Goal: Task Accomplishment & Management: Complete application form

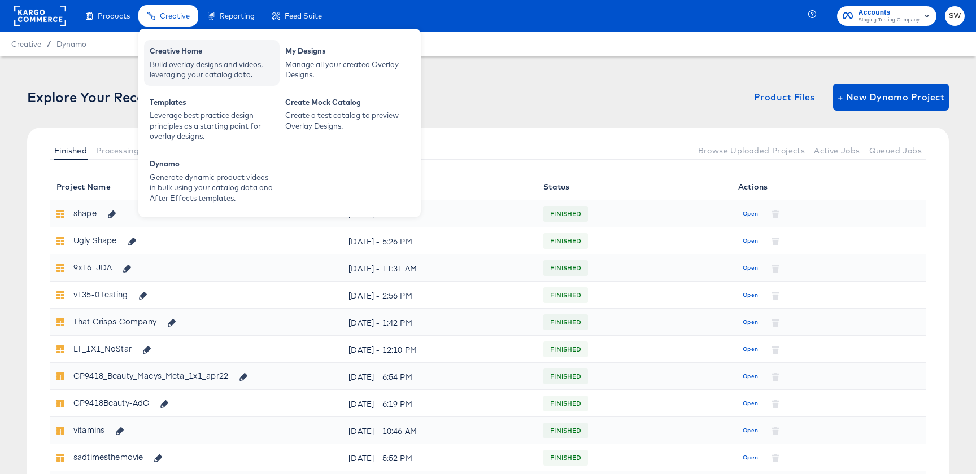
click at [159, 62] on div "Build overlay designs and videos, leveraging your catalog data." at bounding box center [212, 69] width 124 height 21
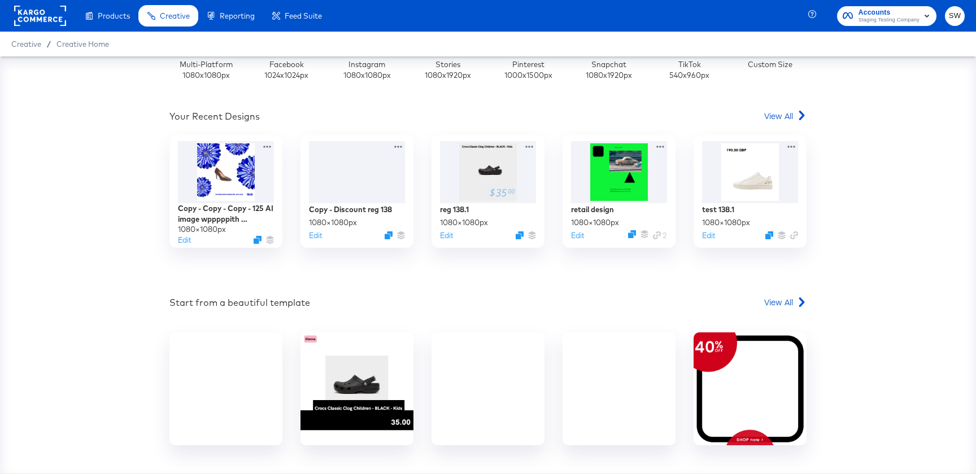
scroll to position [369, 0]
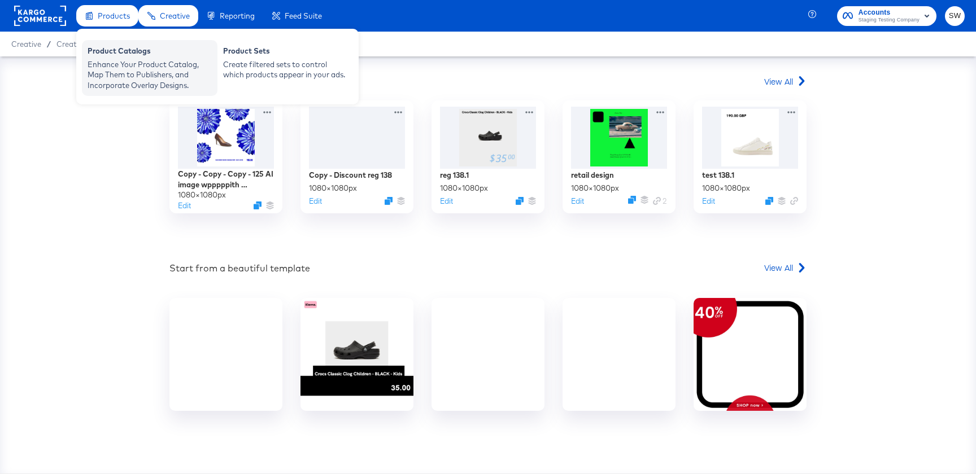
click at [125, 50] on div "Product Catalogs" at bounding box center [150, 53] width 124 height 14
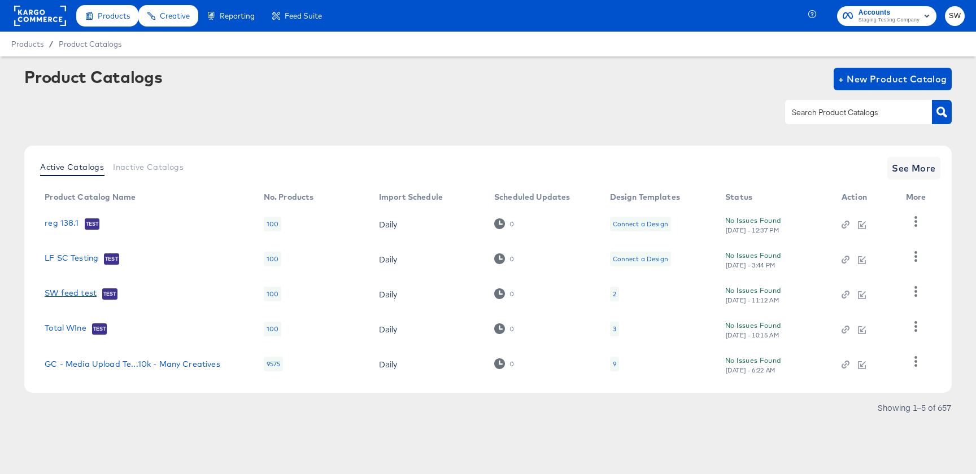
click at [59, 294] on link "SW feed test" at bounding box center [71, 294] width 52 height 11
click at [64, 289] on link "SW feed test" at bounding box center [71, 294] width 52 height 11
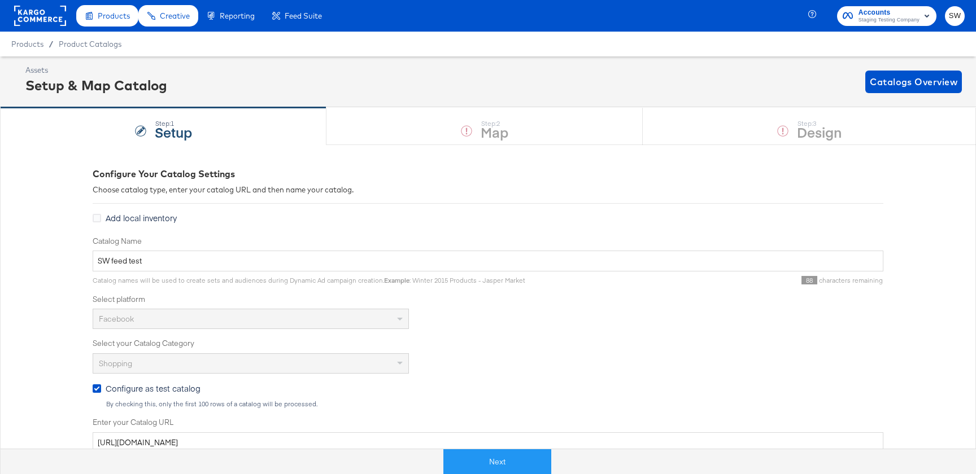
click at [960, 16] on span "SW" at bounding box center [954, 16] width 11 height 13
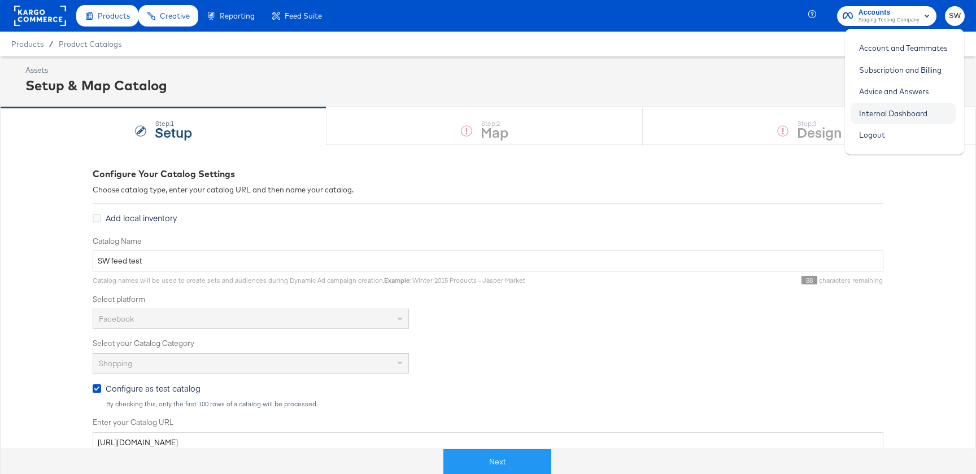
click at [893, 107] on link "Internal Dashboard" at bounding box center [892, 113] width 85 height 20
click at [491, 465] on button "Next" at bounding box center [497, 461] width 108 height 25
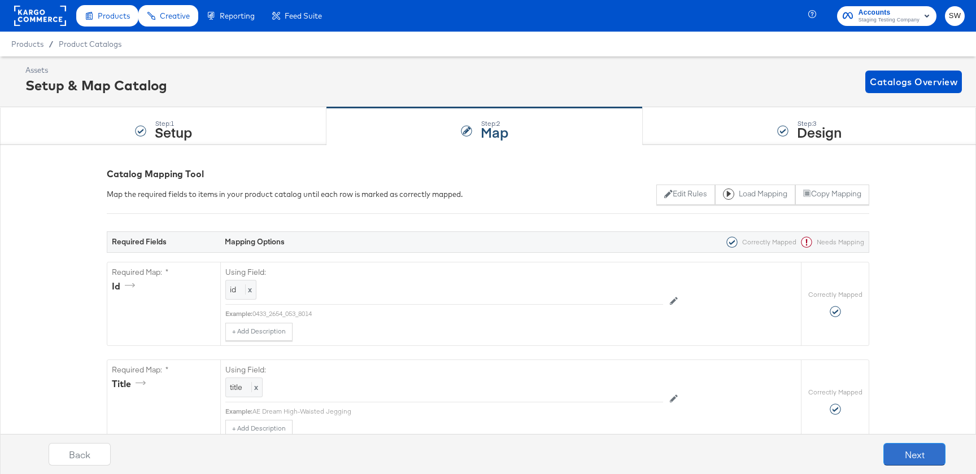
click at [900, 459] on button "Next" at bounding box center [914, 454] width 62 height 23
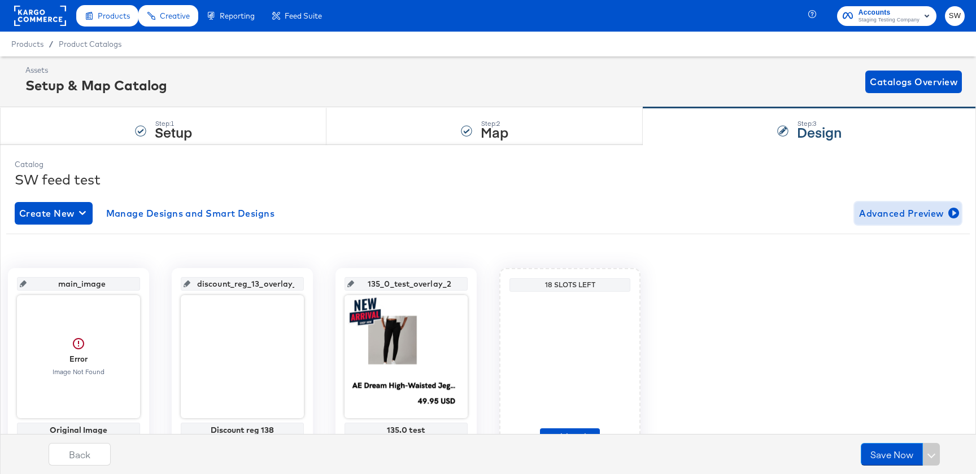
click at [921, 220] on span "Advanced Preview" at bounding box center [908, 214] width 98 height 16
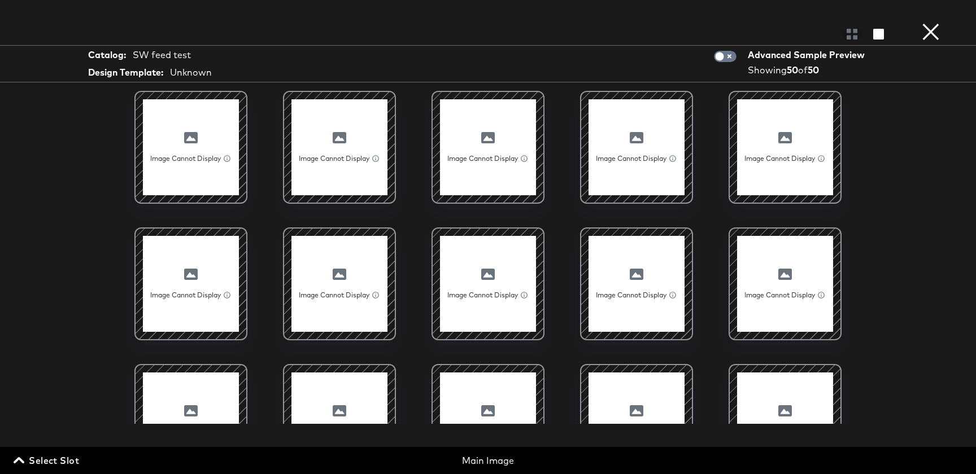
click at [932, 19] on button "×" at bounding box center [930, 11] width 23 height 23
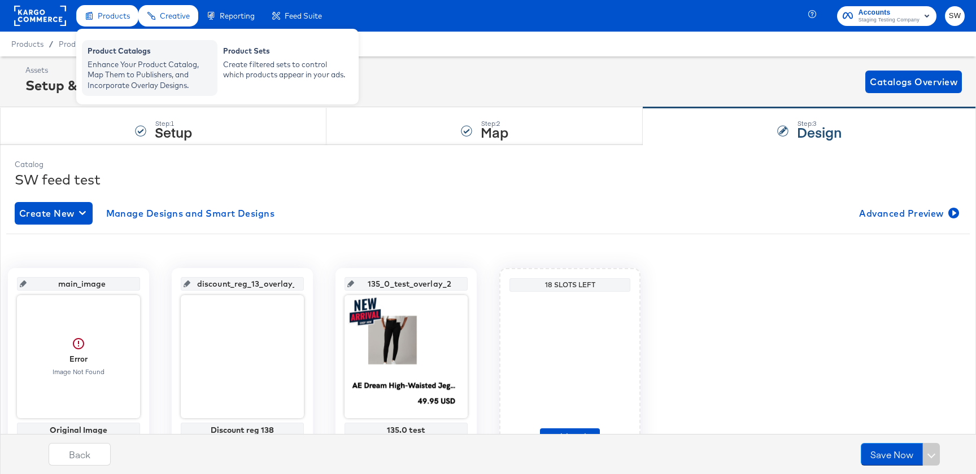
click at [111, 56] on div "Product Catalogs" at bounding box center [150, 53] width 124 height 14
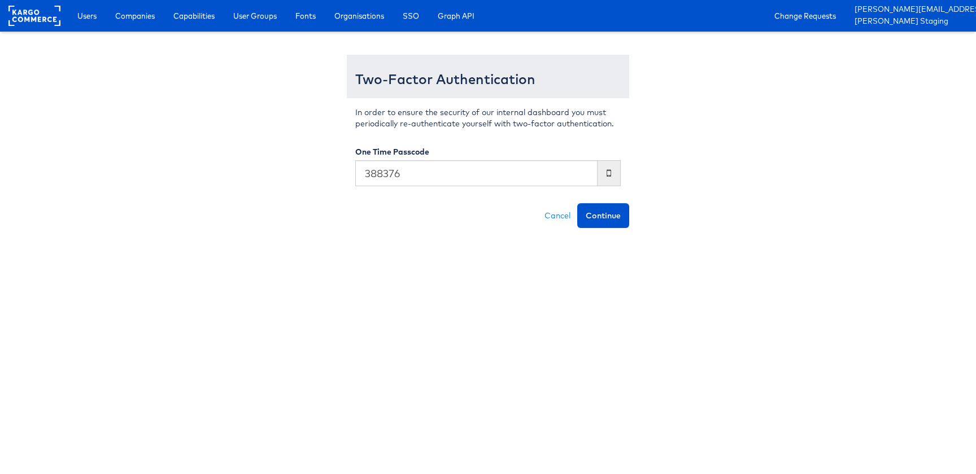
type input "388376"
click at [577, 203] on button "Continue" at bounding box center [603, 215] width 52 height 25
click at [557, 203] on button "Please Wait ..." at bounding box center [593, 215] width 72 height 25
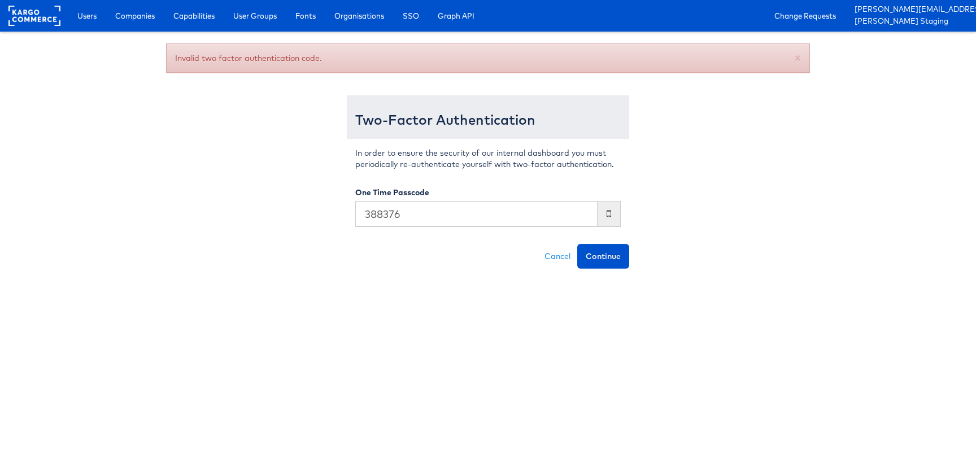
type input "388376"
click at [577, 244] on button "Continue" at bounding box center [603, 256] width 52 height 25
type input "808287"
click at [606, 265] on button "Continue" at bounding box center [603, 256] width 52 height 25
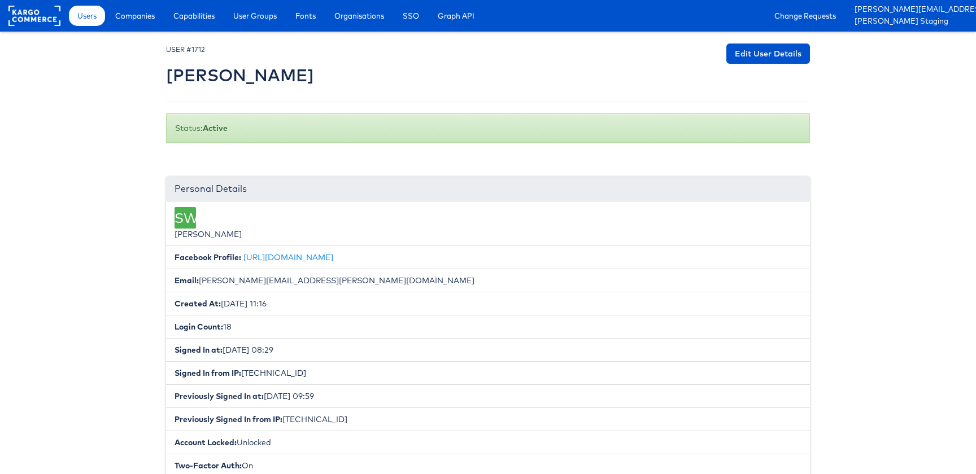
click at [193, 23] on link "Capabilities" at bounding box center [194, 16] width 58 height 20
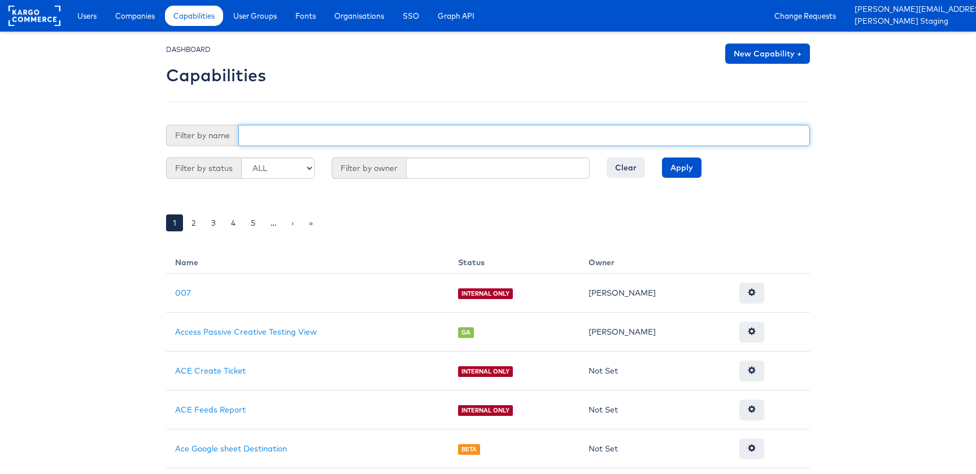
click at [280, 140] on input "text" at bounding box center [523, 135] width 571 height 21
type input "dynamic"
click at [662, 158] on input "Apply" at bounding box center [682, 168] width 40 height 20
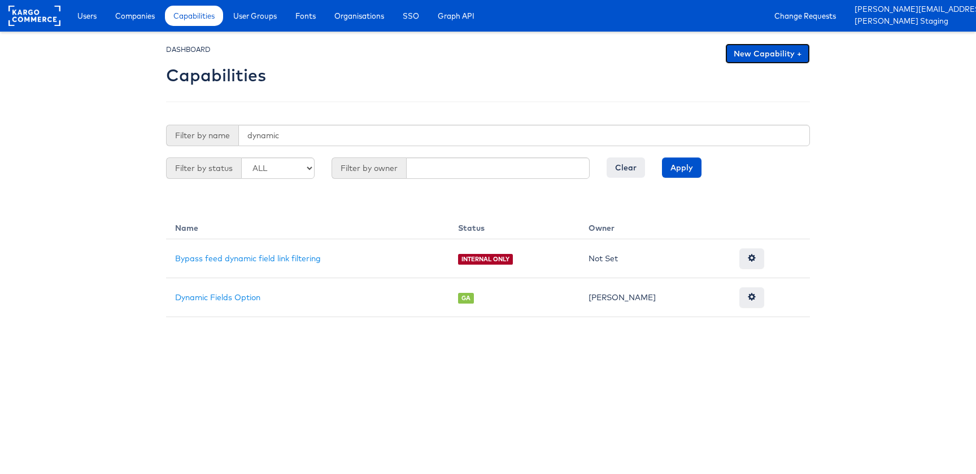
click at [757, 55] on link "New Capability +" at bounding box center [767, 53] width 85 height 20
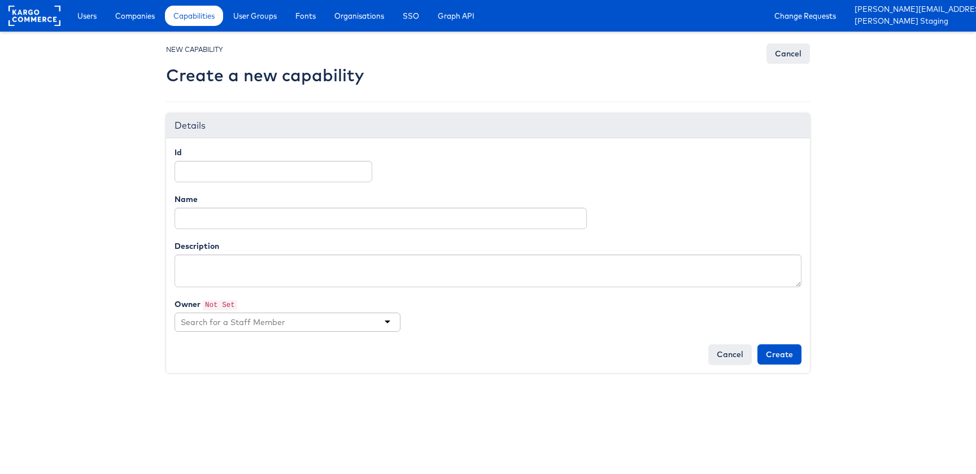
click at [304, 185] on form "Id Name Description Owner Not Set Cancel Create" at bounding box center [487, 256] width 627 height 218
click at [305, 174] on input "Id" at bounding box center [273, 171] width 198 height 21
paste input "dynamic_previews"
type input "dynamic_previews"
click at [289, 203] on div "Name" at bounding box center [380, 212] width 429 height 36
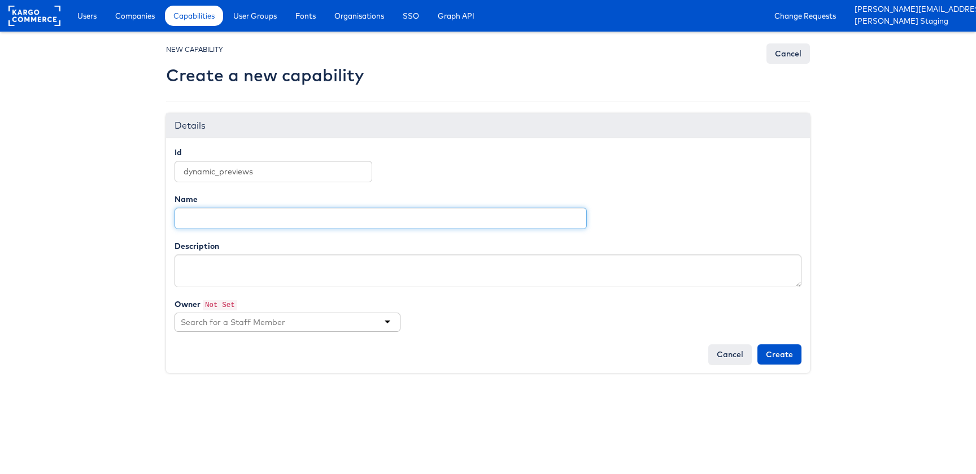
click at [290, 214] on input "Name" at bounding box center [380, 218] width 412 height 21
paste input "dynamic_previews"
click at [221, 220] on input "dynamic_previews" at bounding box center [380, 218] width 412 height 21
click at [221, 219] on input "Dynamic previews" at bounding box center [380, 218] width 412 height 21
type input "Dynamic Previews"
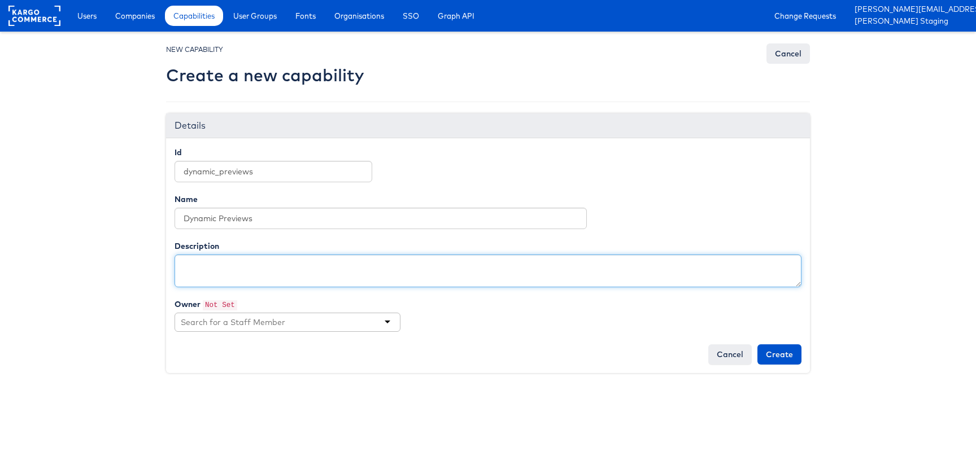
click at [237, 276] on textarea "Description" at bounding box center [487, 271] width 627 height 33
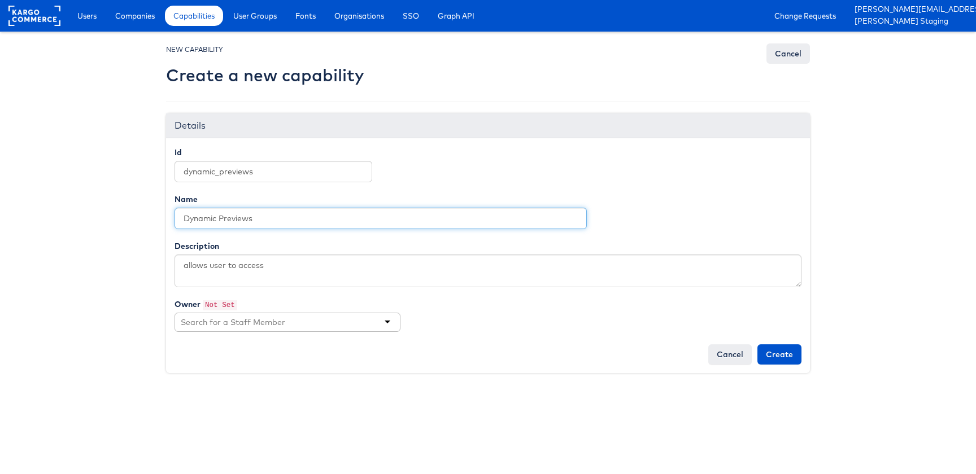
click at [248, 222] on input "Dynamic Previews" at bounding box center [380, 218] width 412 height 21
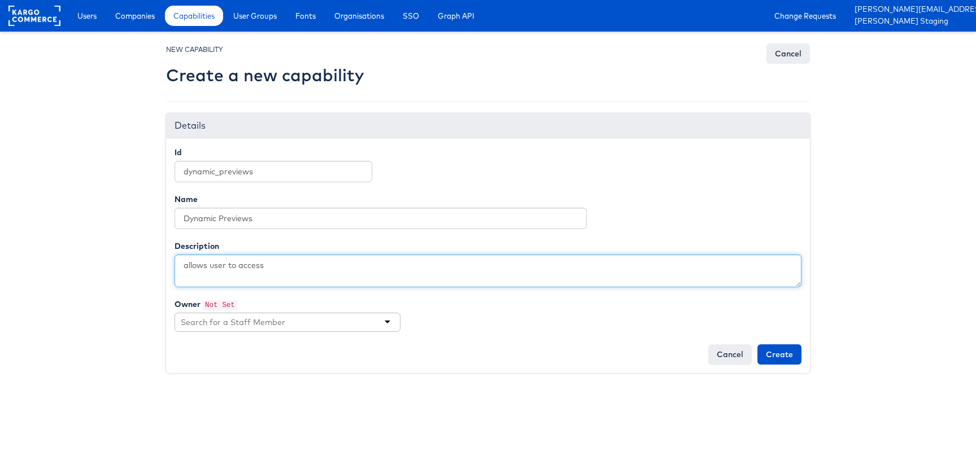
click at [309, 280] on textarea "allows user to access" at bounding box center [487, 271] width 627 height 33
paste textarea "Dynamic Previews"
type textarea "allows user to access Dynamic Previews"
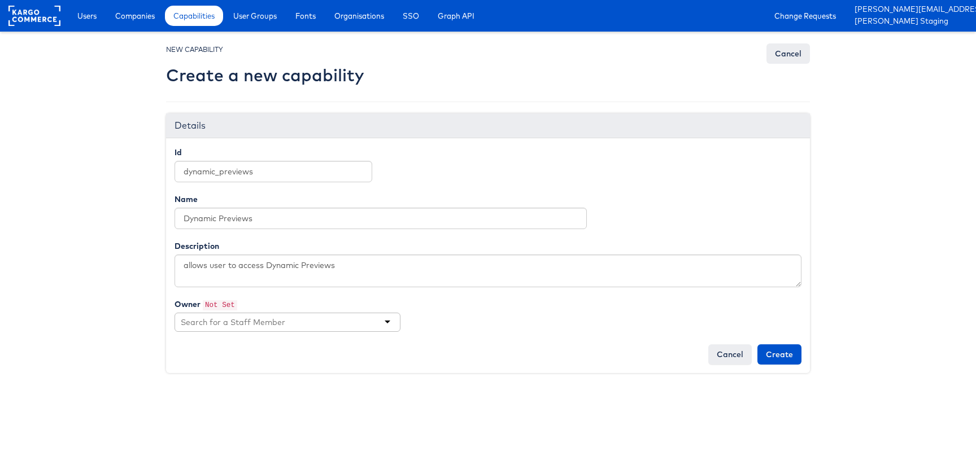
click at [314, 314] on div at bounding box center [287, 322] width 226 height 19
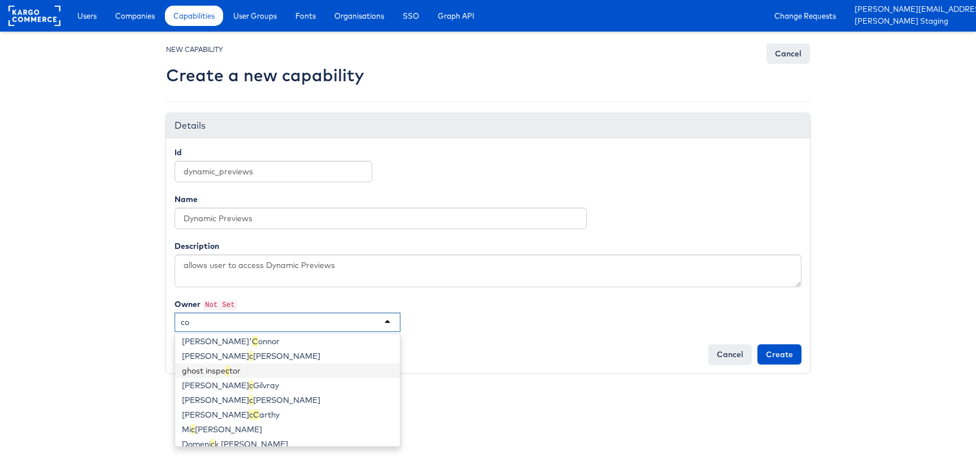
scroll to position [395, 0]
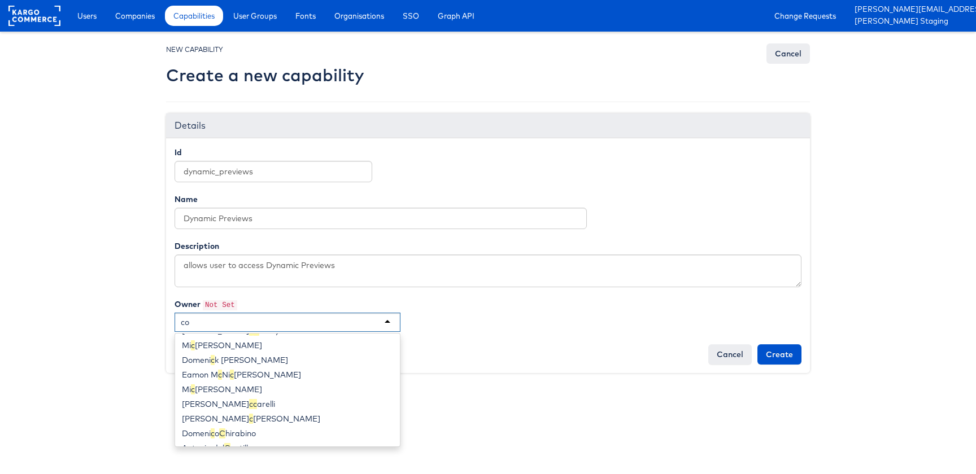
type input "col"
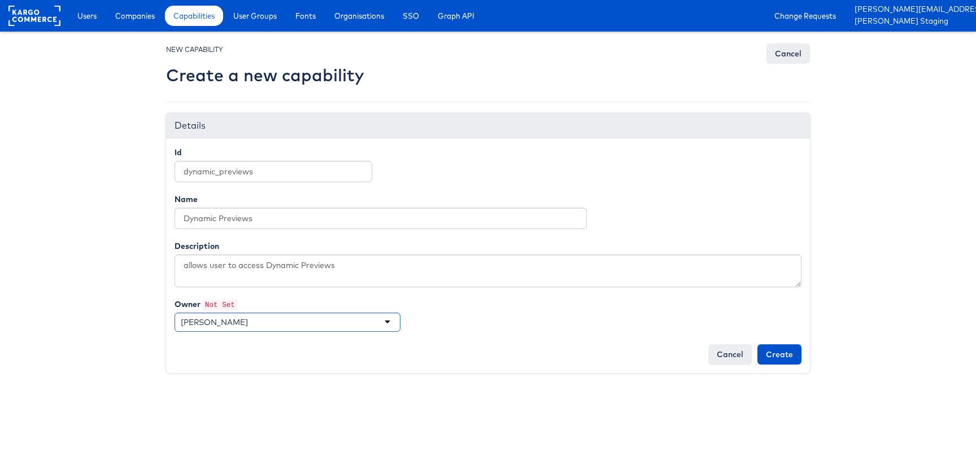
scroll to position [0, 0]
click at [768, 353] on input "Create" at bounding box center [779, 354] width 44 height 20
type input "Creating..."
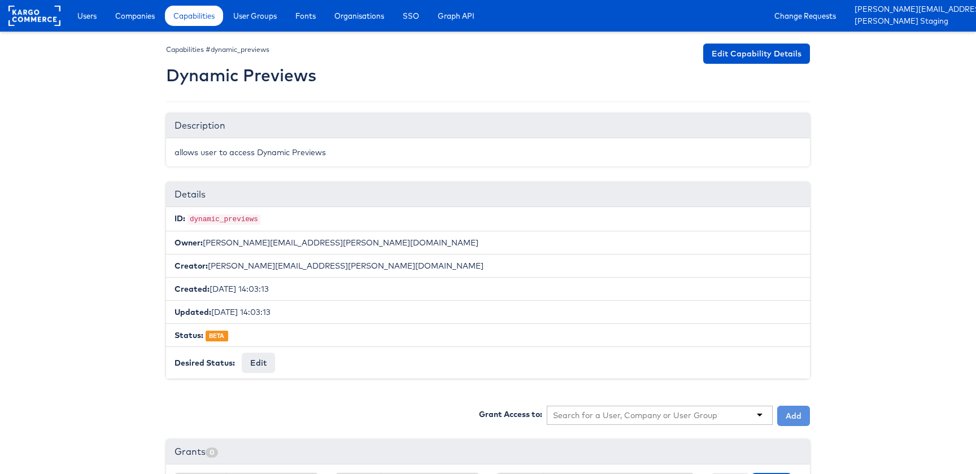
scroll to position [87, 0]
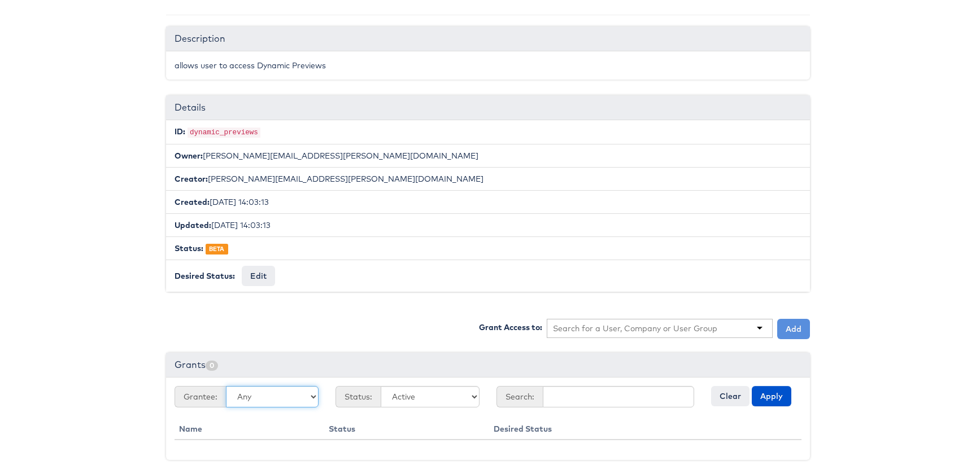
click at [272, 392] on select "Any Users Companies User Groups" at bounding box center [272, 396] width 93 height 21
click at [586, 402] on input "text" at bounding box center [618, 396] width 151 height 21
type input "[PERSON_NAME]"
click at [752, 386] on button "Apply" at bounding box center [772, 396] width 40 height 20
click at [769, 398] on button "Apply" at bounding box center [772, 396] width 40 height 20
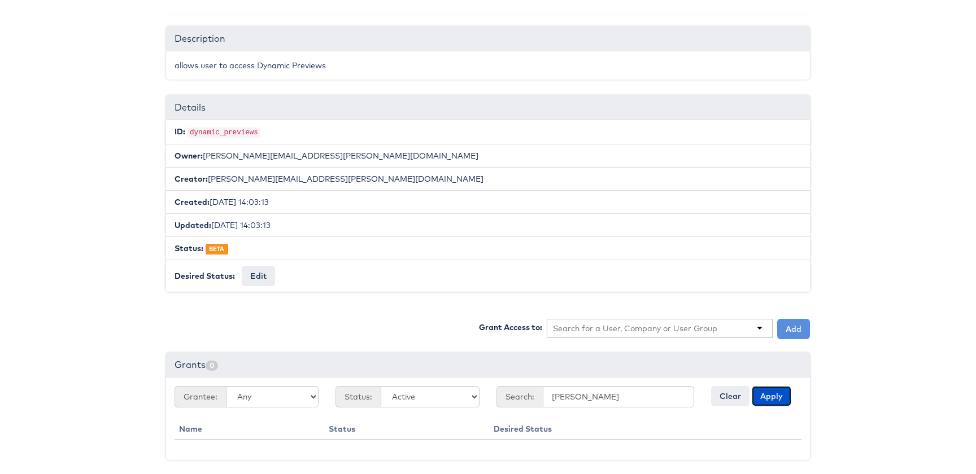
scroll to position [0, 0]
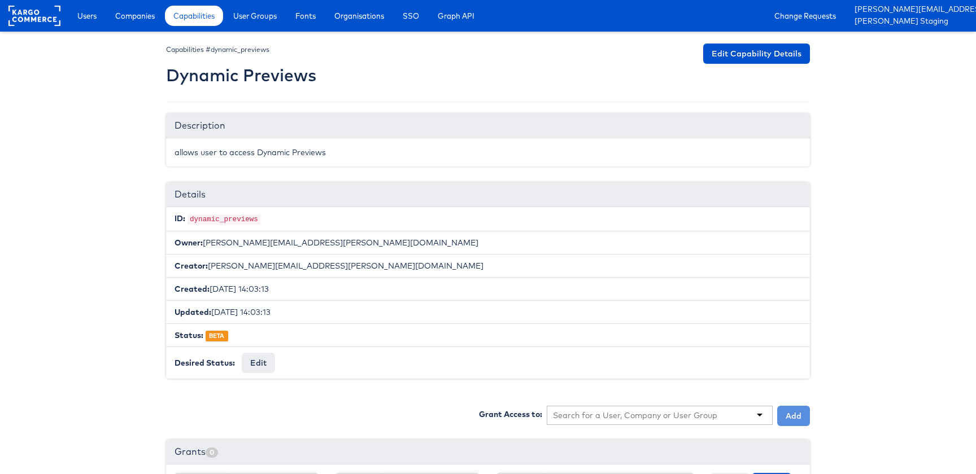
click at [206, 220] on code "dynamic_previews" at bounding box center [223, 220] width 73 height 10
copy code "dynamic_previews"
click at [97, 16] on span "Users" at bounding box center [86, 15] width 19 height 11
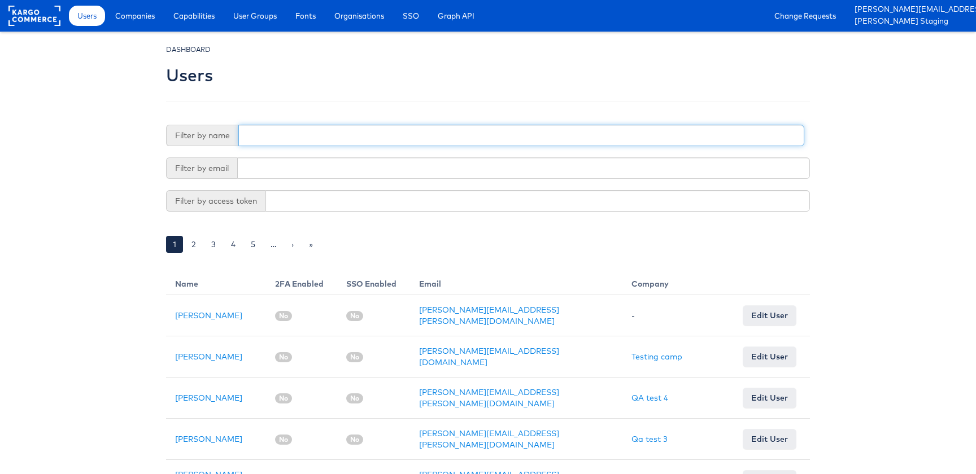
click at [301, 139] on input "text" at bounding box center [521, 135] width 566 height 21
type input "stephen"
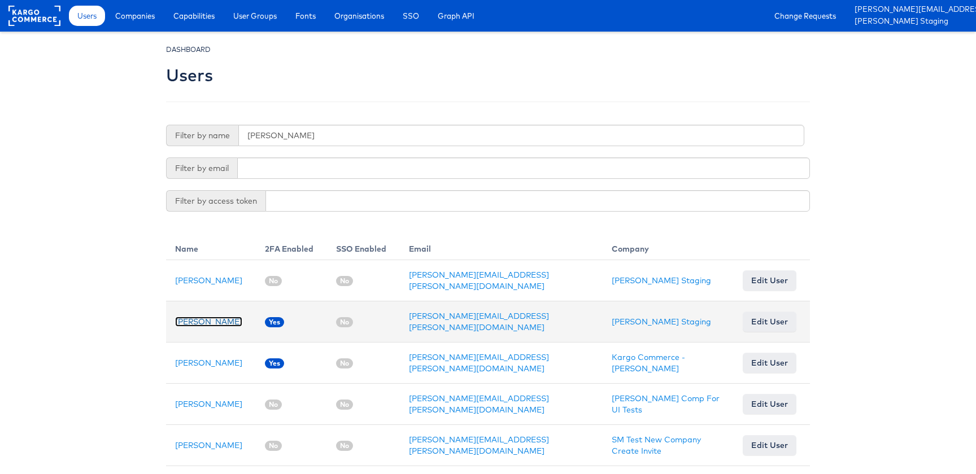
click at [186, 322] on link "[PERSON_NAME]" at bounding box center [208, 322] width 67 height 10
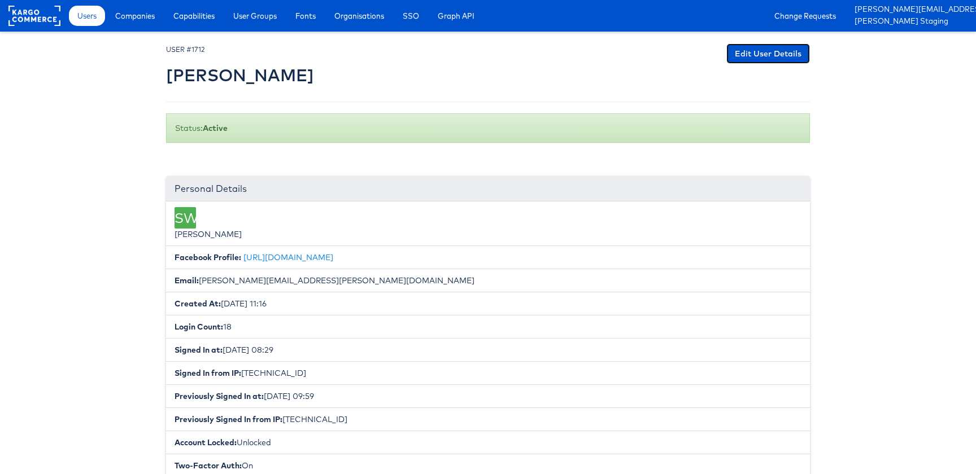
click at [763, 58] on link "Edit User Details" at bounding box center [768, 53] width 84 height 20
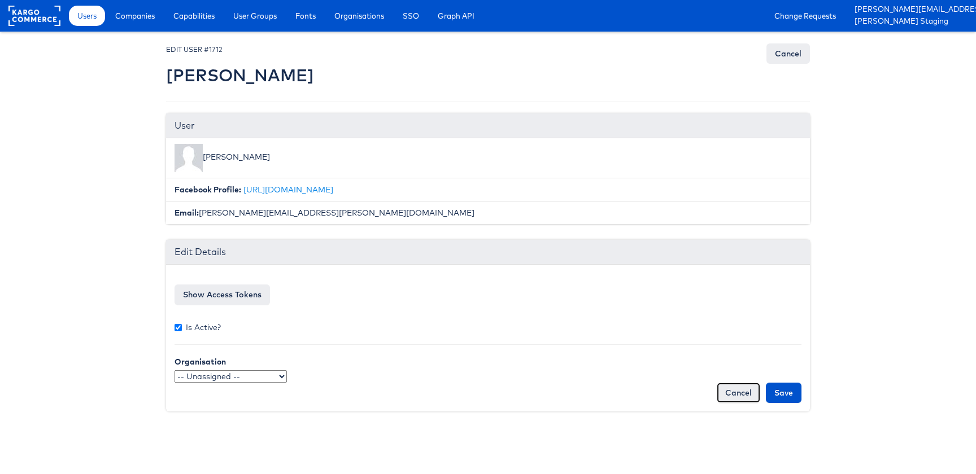
click at [728, 390] on link "Cancel" at bounding box center [738, 393] width 43 height 20
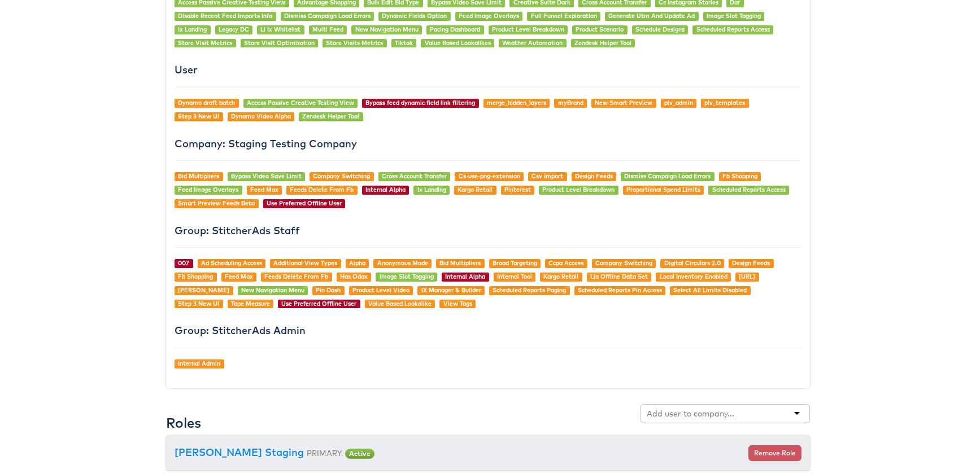
scroll to position [941, 0]
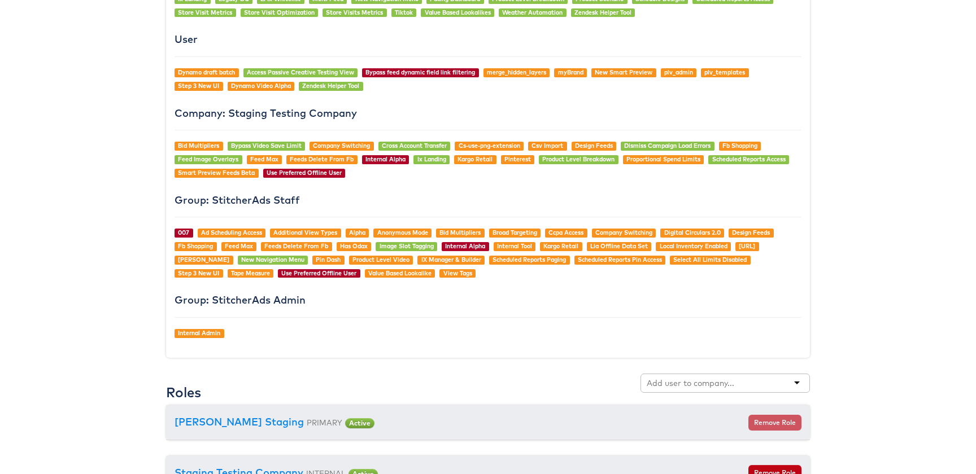
click at [257, 325] on div "Generally Available Access Passive Creative Testing View Advantage Shopping Bul…" at bounding box center [488, 139] width 644 height 438
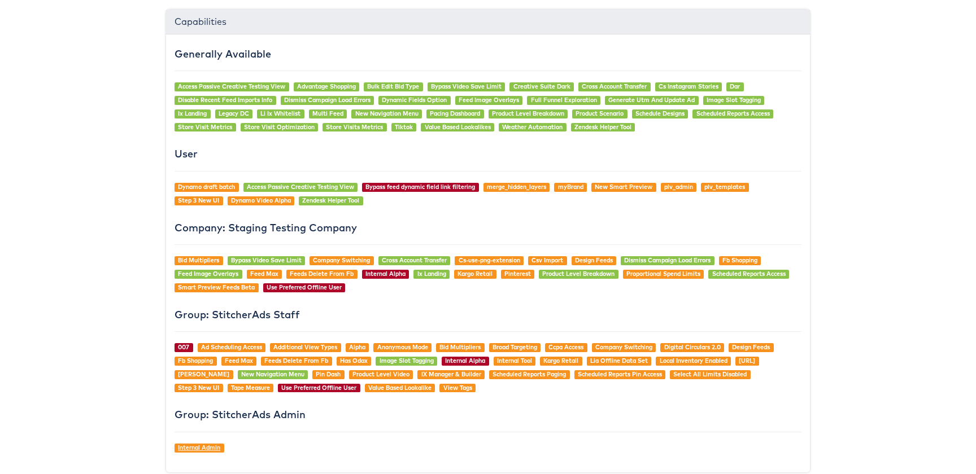
scroll to position [778, 0]
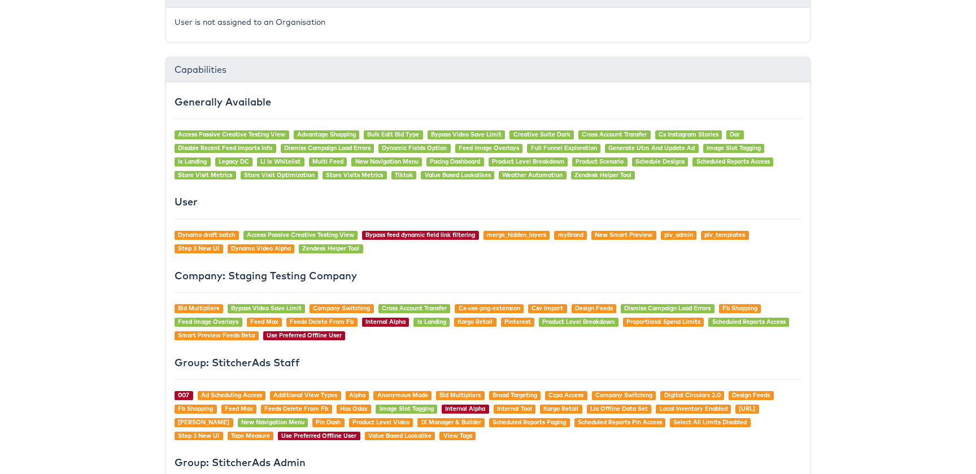
click at [238, 270] on h4 "Company: Staging Testing Company" at bounding box center [487, 275] width 627 height 11
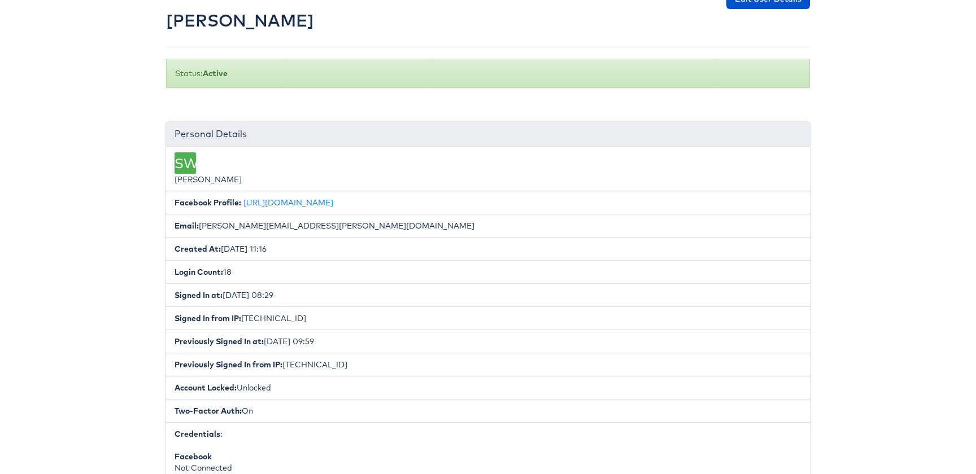
scroll to position [0, 0]
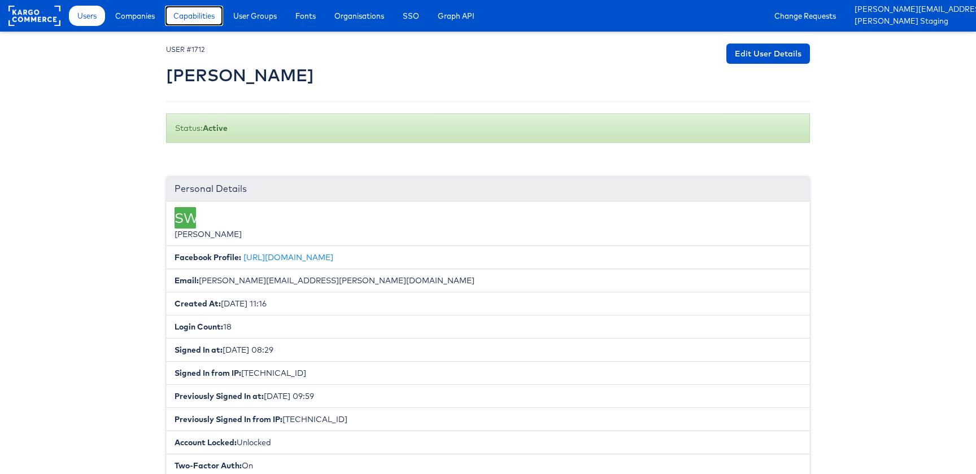
click at [187, 13] on span "Capabilities" at bounding box center [193, 15] width 41 height 11
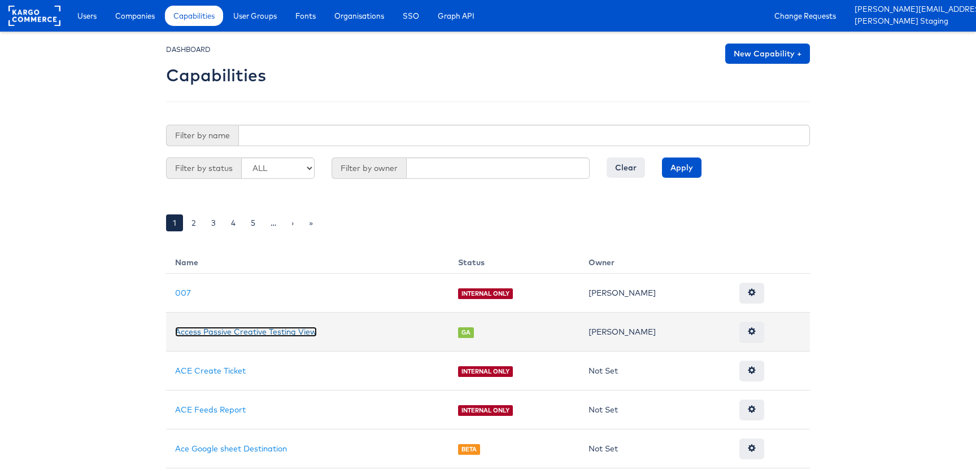
click at [191, 328] on link "Access Passive Creative Testing View" at bounding box center [246, 332] width 142 height 10
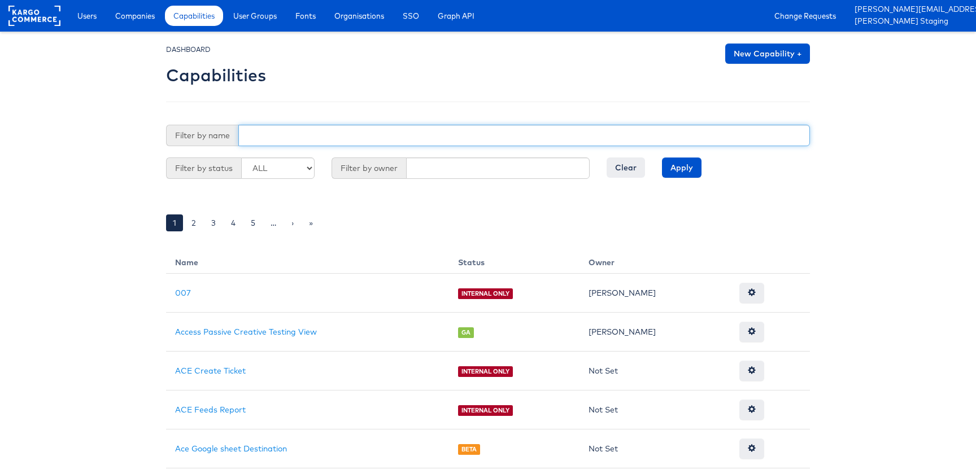
click at [301, 136] on input "text" at bounding box center [523, 135] width 571 height 21
type input "dynamic"
click at [662, 158] on input "Apply" at bounding box center [682, 168] width 40 height 20
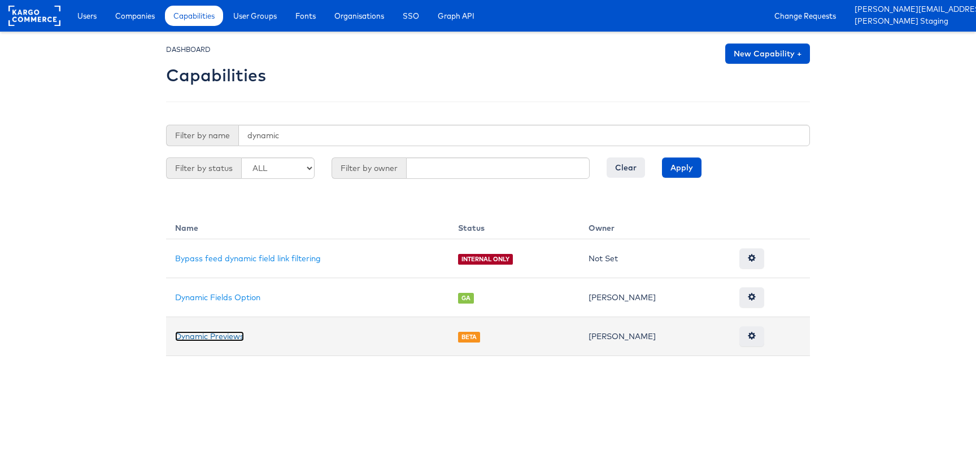
click at [220, 331] on link "Dynamic Previews" at bounding box center [209, 336] width 69 height 10
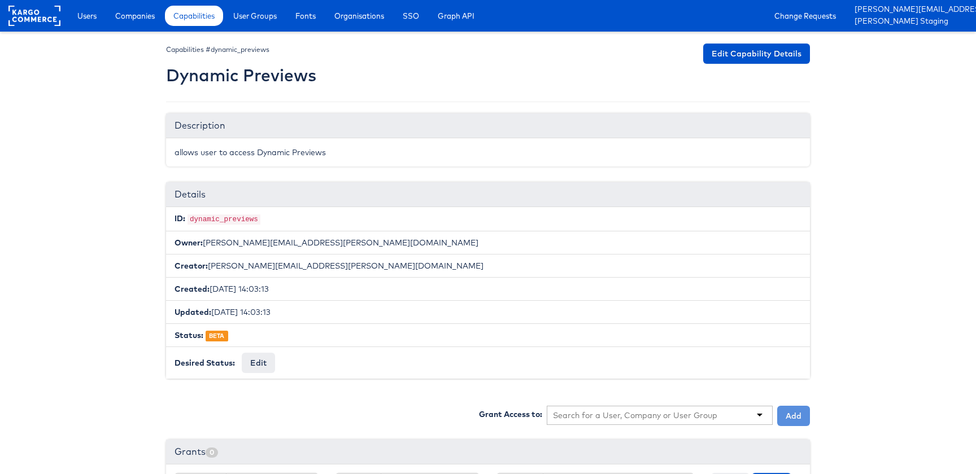
scroll to position [87, 0]
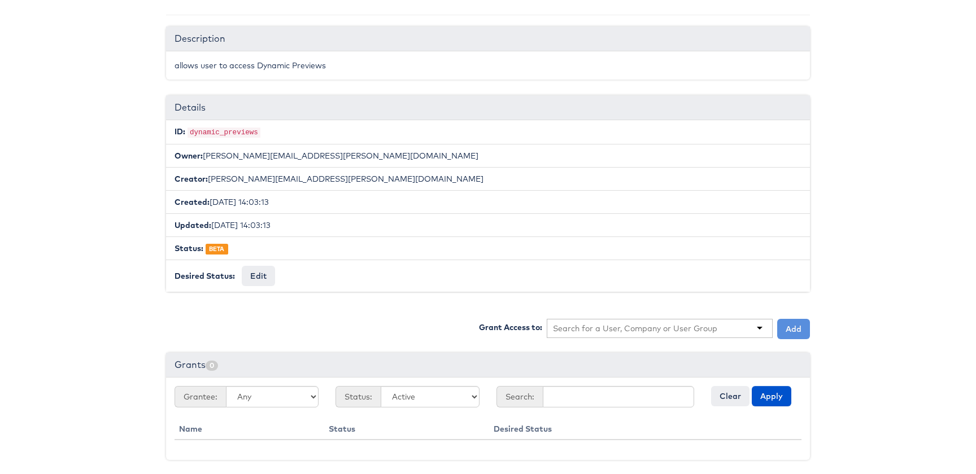
click at [657, 325] on input "text" at bounding box center [635, 328] width 165 height 11
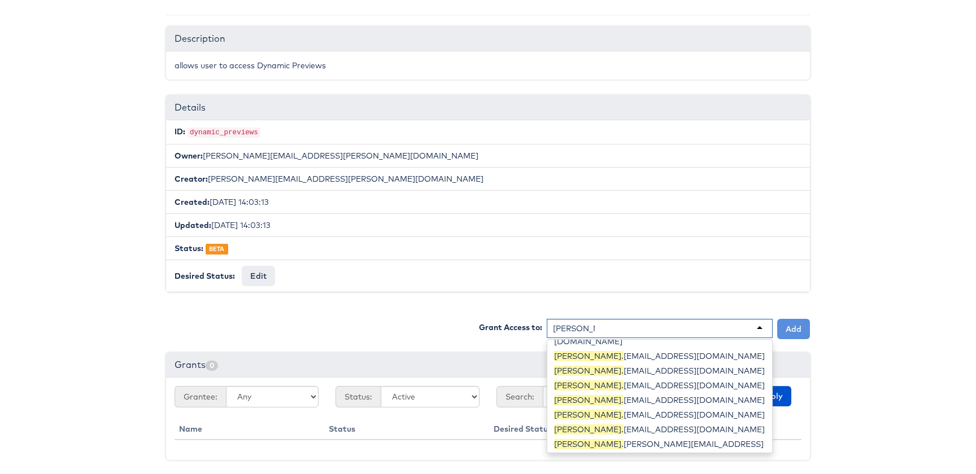
scroll to position [0, 0]
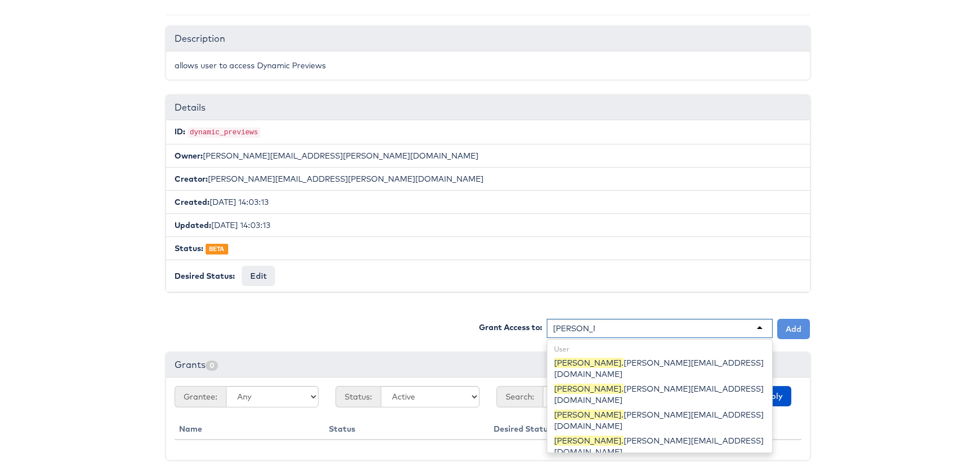
type input "[PERSON_NAME].wa"
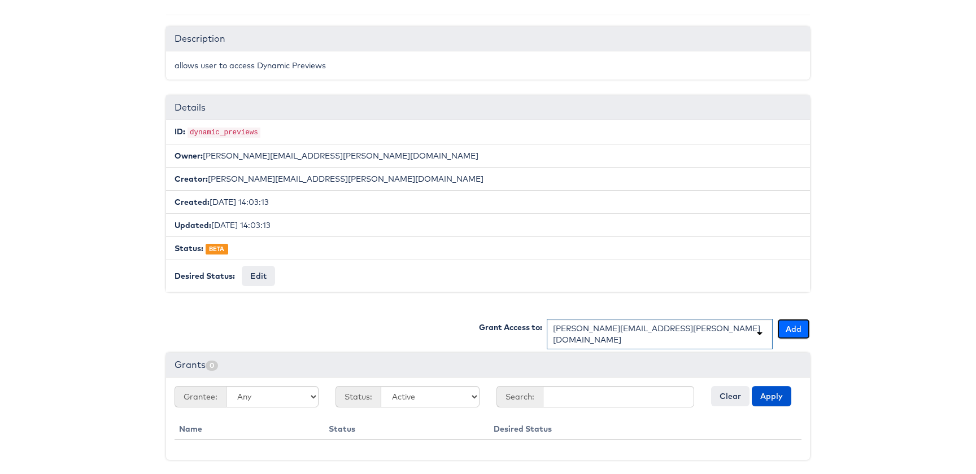
click at [803, 322] on button "Add" at bounding box center [793, 329] width 33 height 20
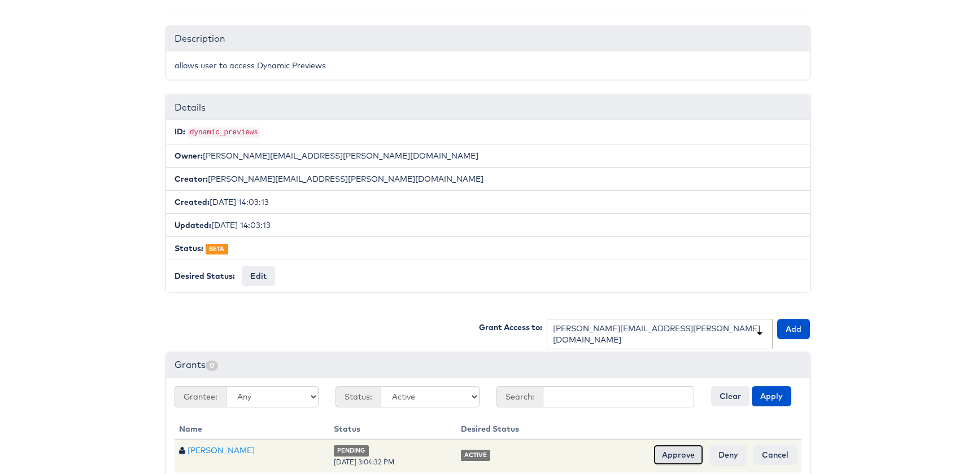
click at [682, 445] on input "Approve" at bounding box center [678, 455] width 50 height 20
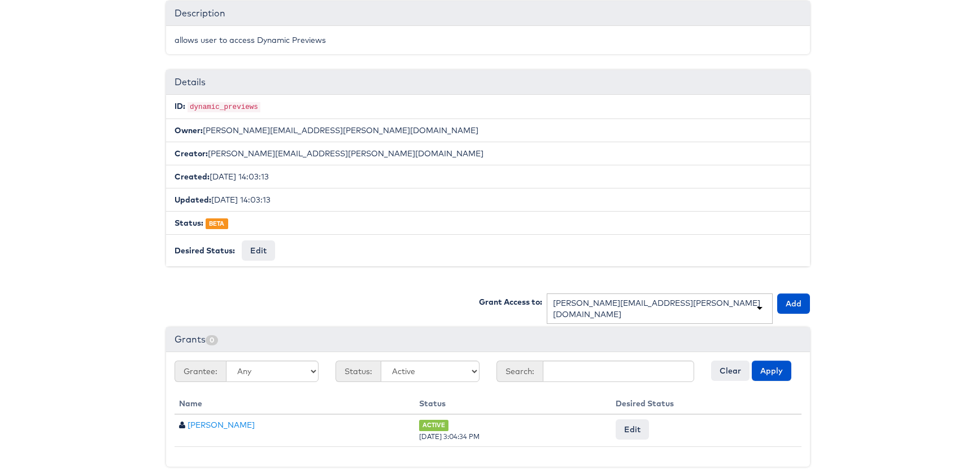
scroll to position [119, 0]
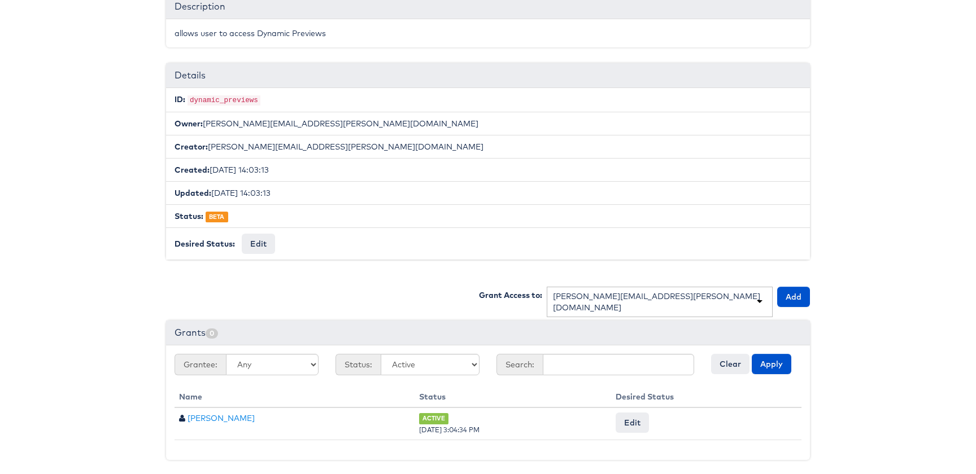
click at [654, 300] on div "[PERSON_NAME][EMAIL_ADDRESS][PERSON_NAME][DOMAIN_NAME]" at bounding box center [659, 302] width 213 height 23
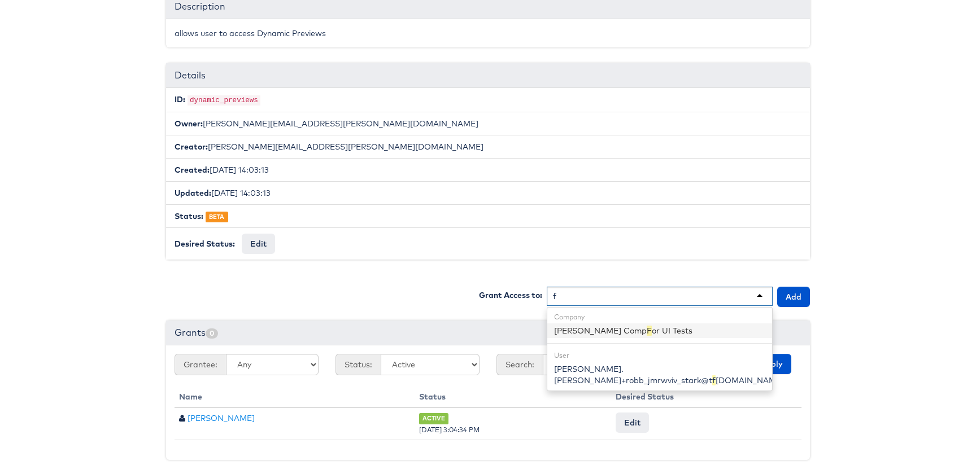
scroll to position [0, 0]
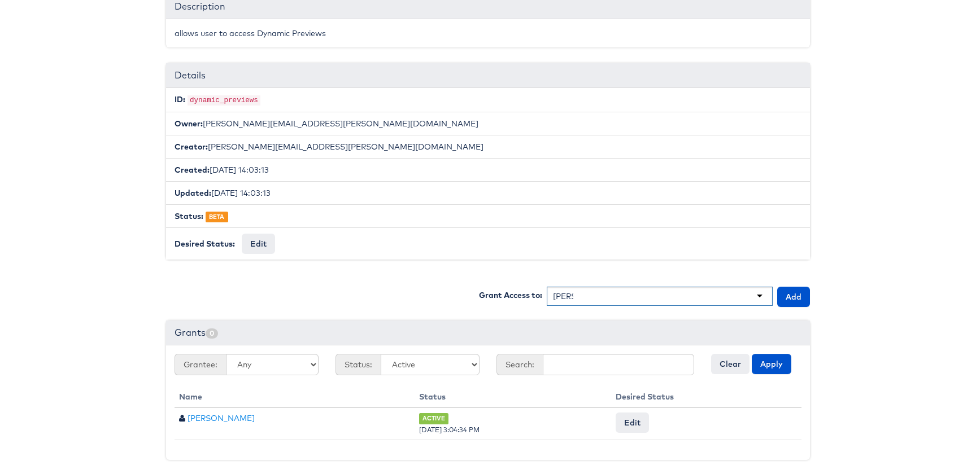
type input "fran"
click at [809, 294] on button "Add" at bounding box center [793, 297] width 33 height 20
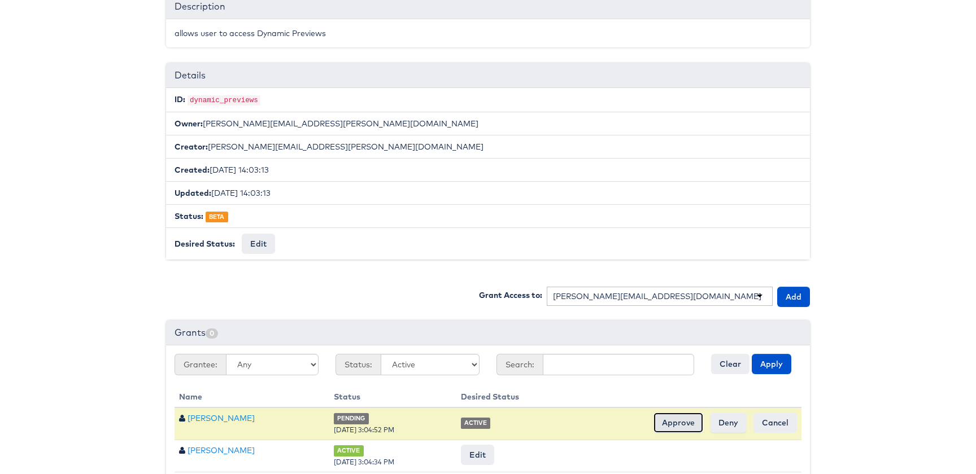
click at [680, 421] on input "Approve" at bounding box center [678, 423] width 50 height 20
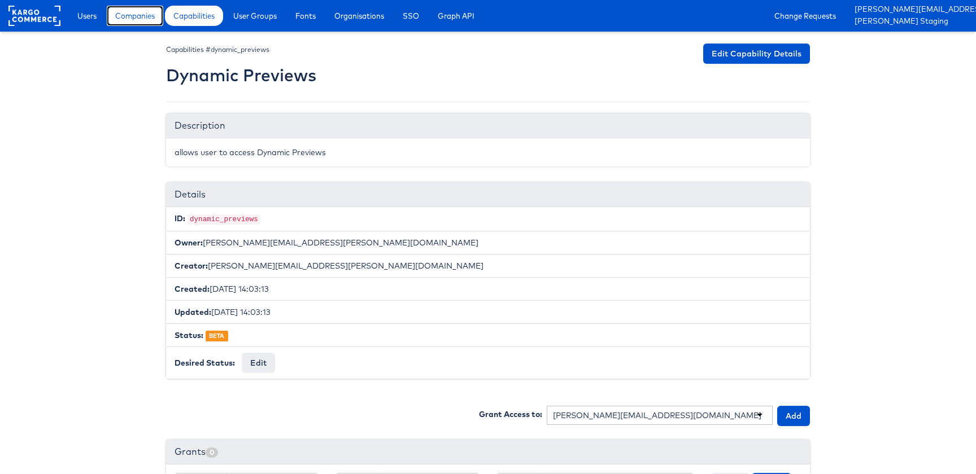
click at [145, 18] on span "Companies" at bounding box center [135, 15] width 40 height 11
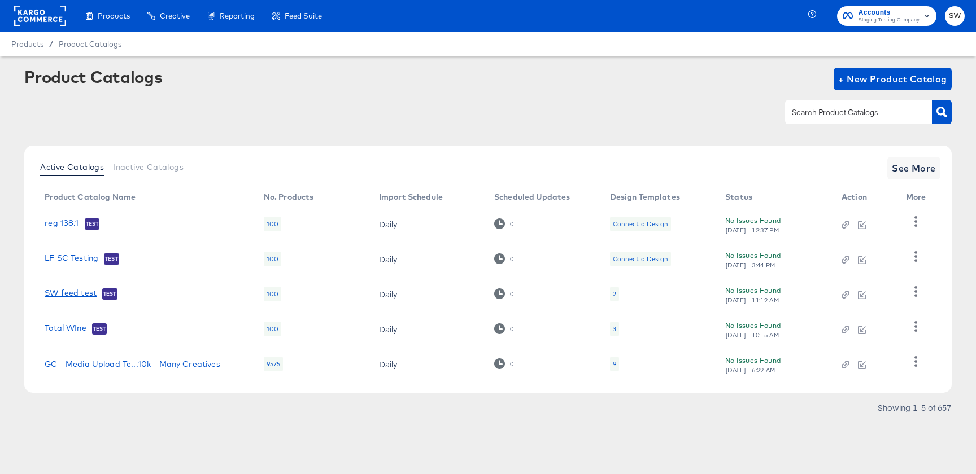
click at [78, 291] on link "SW feed test" at bounding box center [71, 294] width 52 height 11
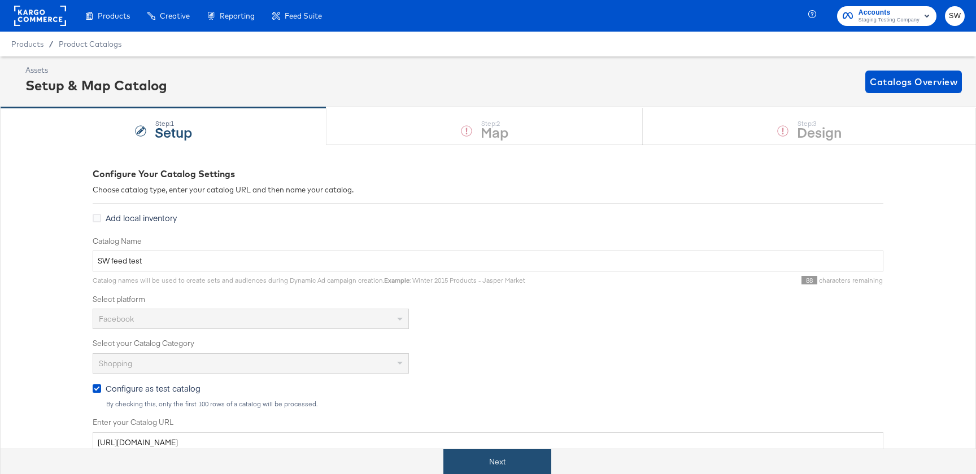
click at [456, 457] on button "Next" at bounding box center [497, 461] width 108 height 25
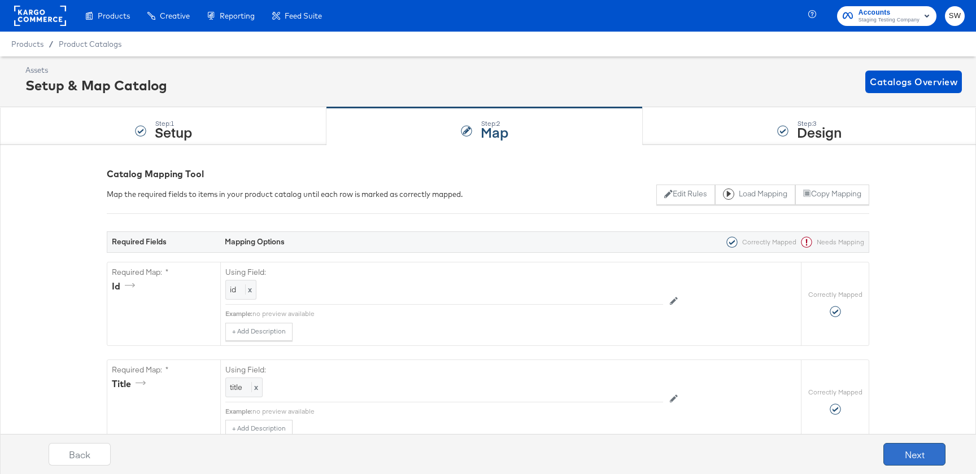
click at [909, 460] on button "Next" at bounding box center [914, 454] width 62 height 23
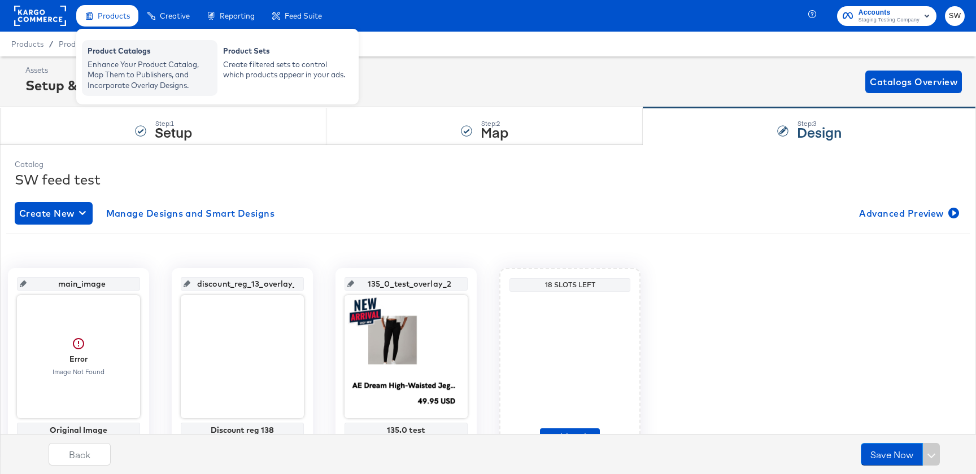
click at [127, 62] on div "Enhance Your Product Catalog, Map Them to Publishers, and Incorporate Overlay D…" at bounding box center [150, 75] width 124 height 32
